Goal: Navigation & Orientation: Find specific page/section

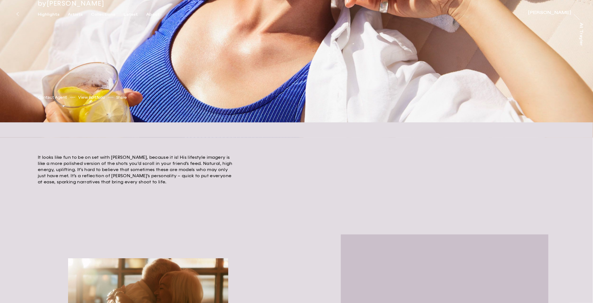
scroll to position [232, 0]
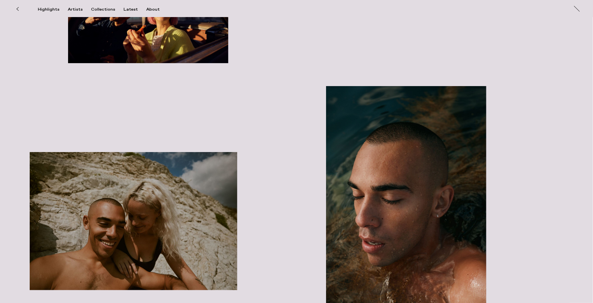
scroll to position [3671, 0]
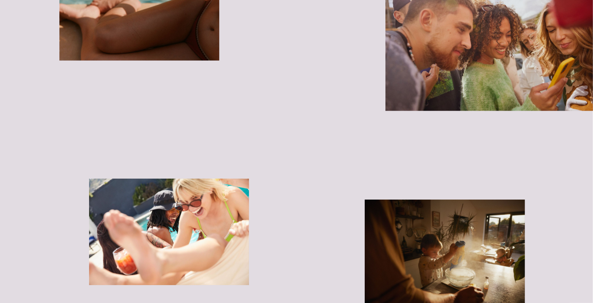
scroll to position [2181, 0]
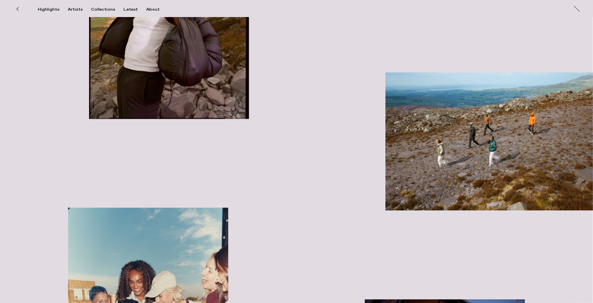
scroll to position [3254, 0]
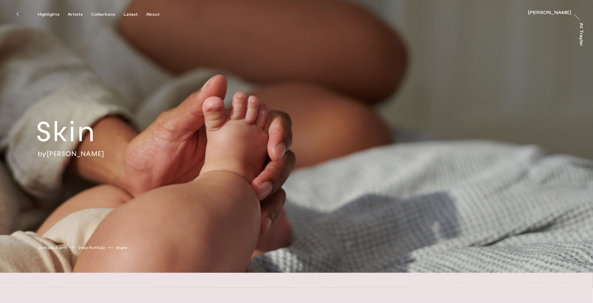
scroll to position [0, 1914]
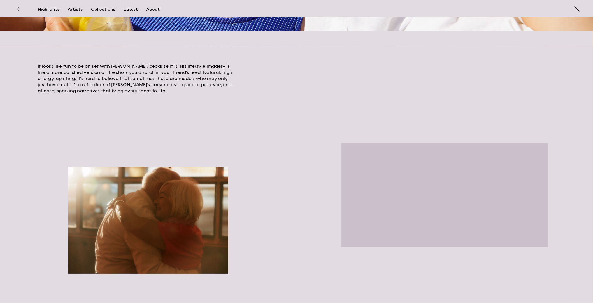
scroll to position [241, 0]
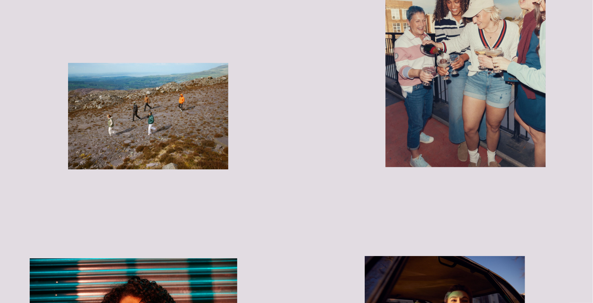
scroll to position [3324, 0]
